Goal: Information Seeking & Learning: Learn about a topic

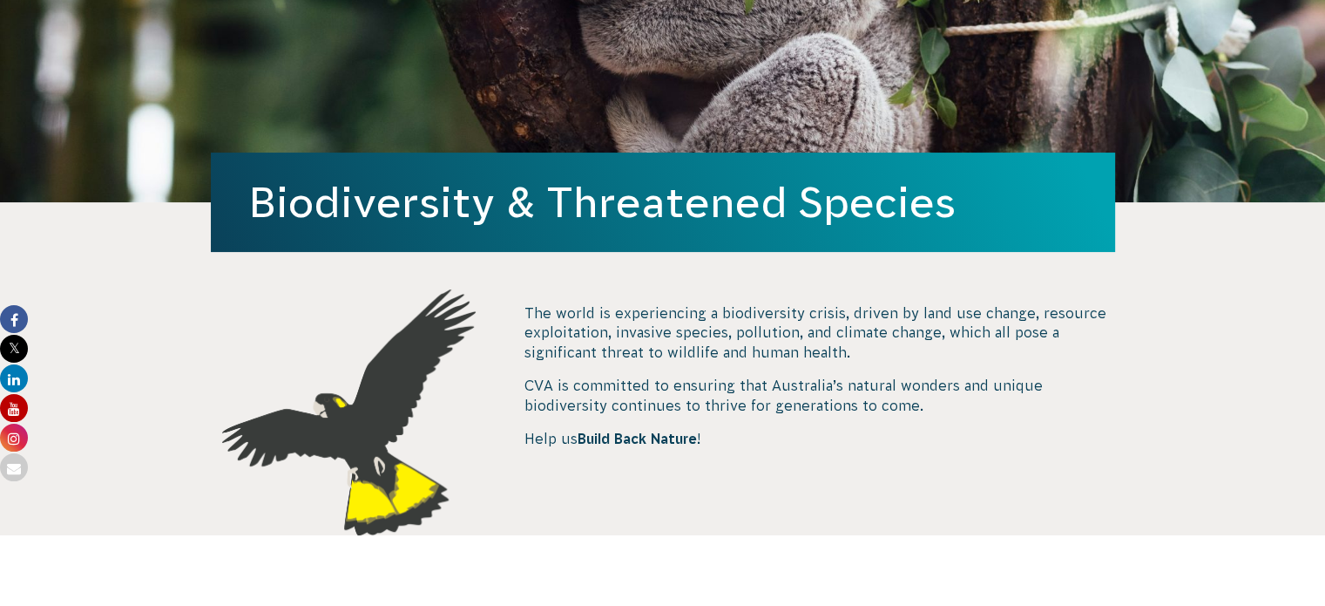
scroll to position [348, 0]
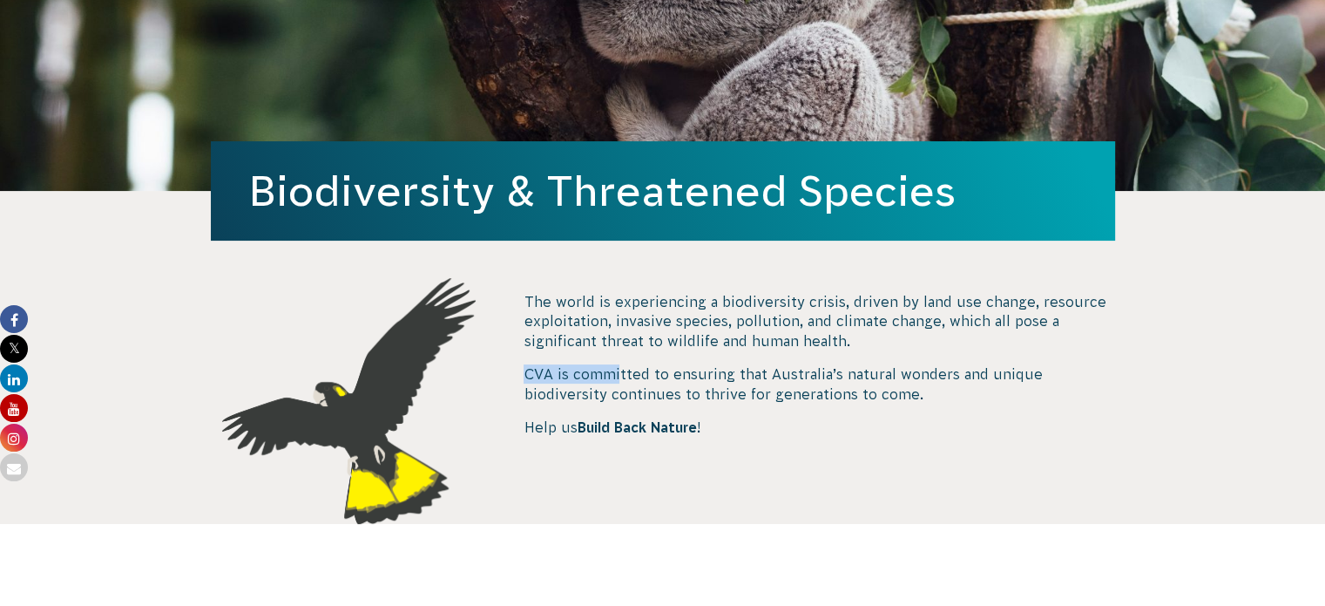
drag, startPoint x: 512, startPoint y: 368, endPoint x: 616, endPoint y: 353, distance: 104.8
click at [616, 353] on div "The world is experiencing a biodiversity crisis, driven by land use change, res…" at bounding box center [663, 401] width 941 height 246
click at [533, 292] on p "The world is experiencing a biodiversity crisis, driven by land use change, res…" at bounding box center [819, 321] width 591 height 58
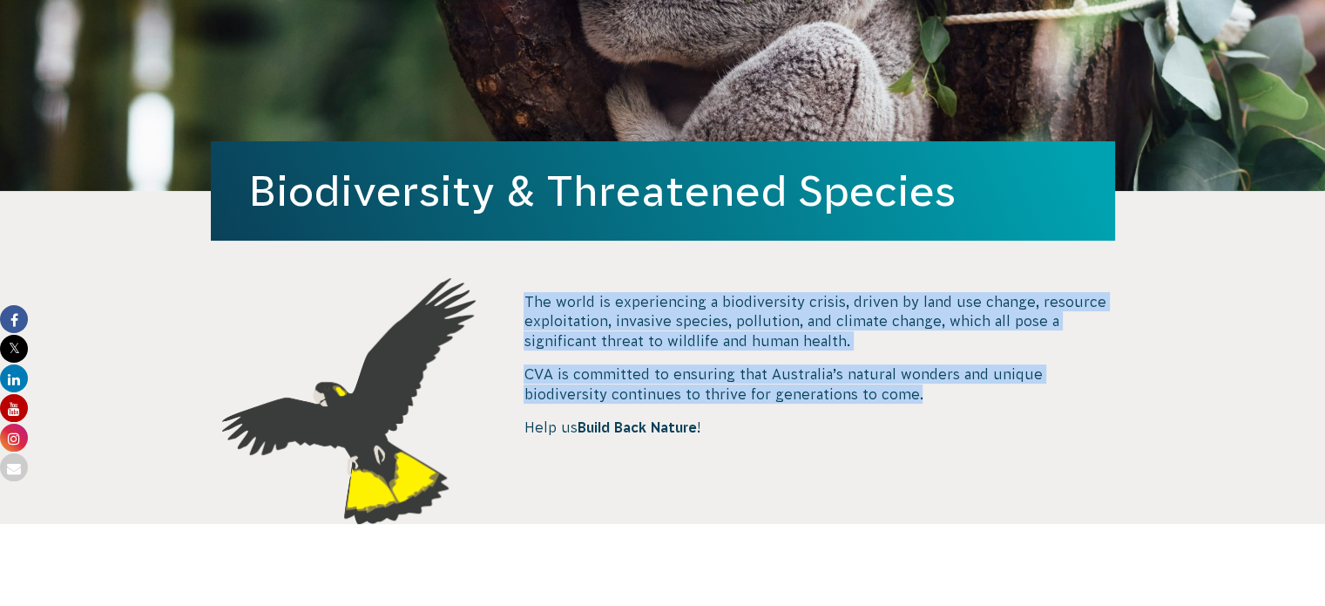
drag, startPoint x: 526, startPoint y: 295, endPoint x: 920, endPoint y: 395, distance: 406.2
click at [920, 395] on div "The world is experiencing a biodiversity crisis, driven by land use change, res…" at bounding box center [819, 364] width 591 height 145
copy div "The world is experiencing a biodiversity crisis, driven by land use change, res…"
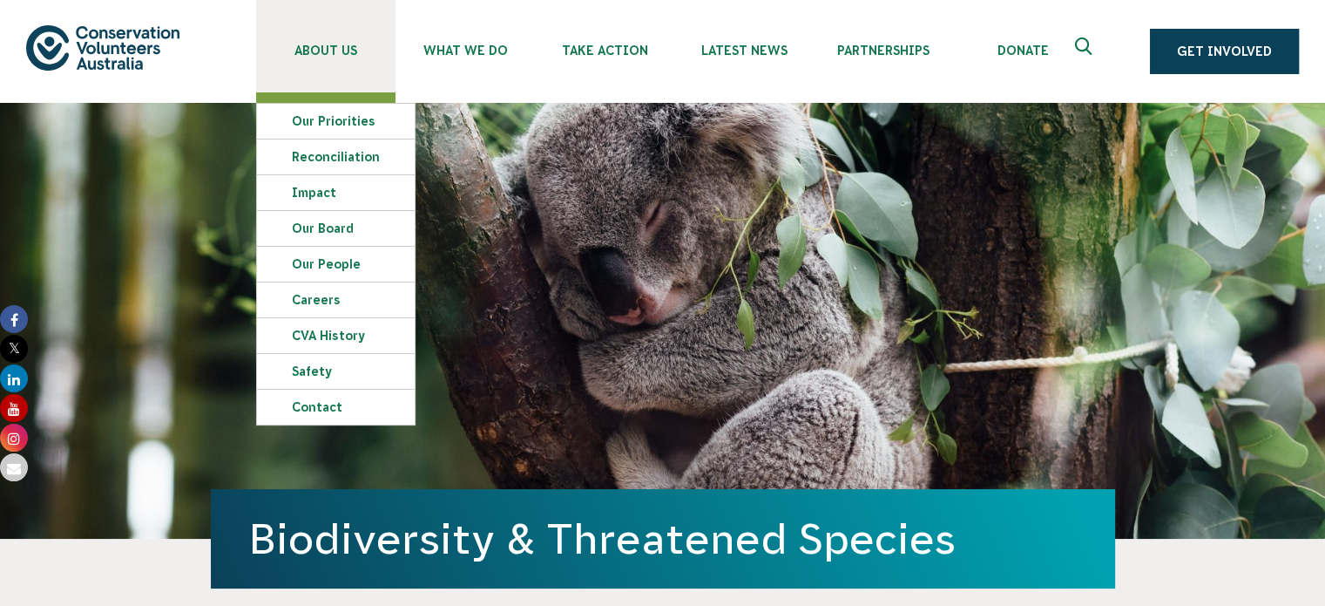
click at [327, 55] on span "About Us" at bounding box center [325, 51] width 139 height 14
